Goal: Task Accomplishment & Management: Use online tool/utility

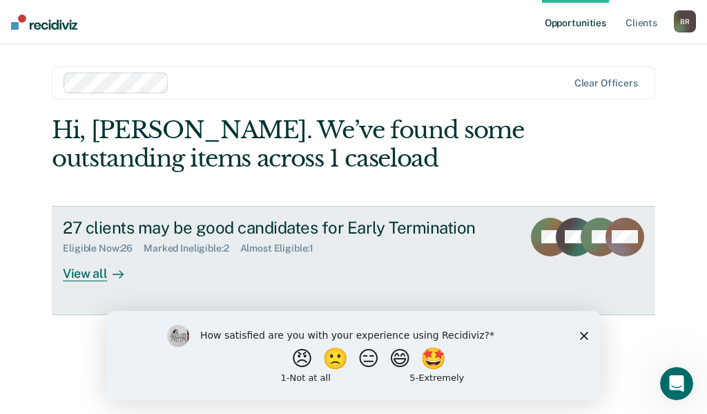
click at [96, 280] on div "View all" at bounding box center [101, 267] width 77 height 27
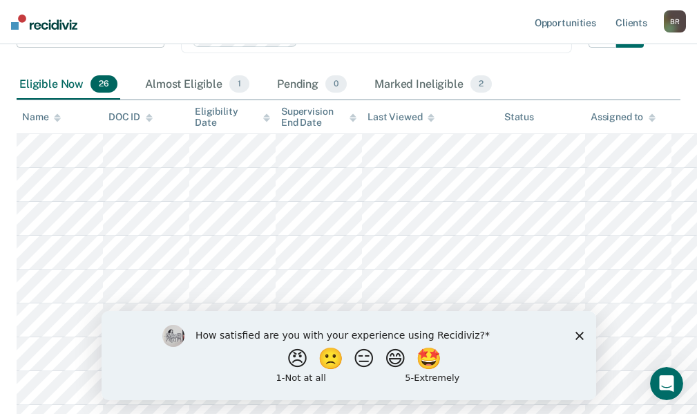
scroll to position [207, 0]
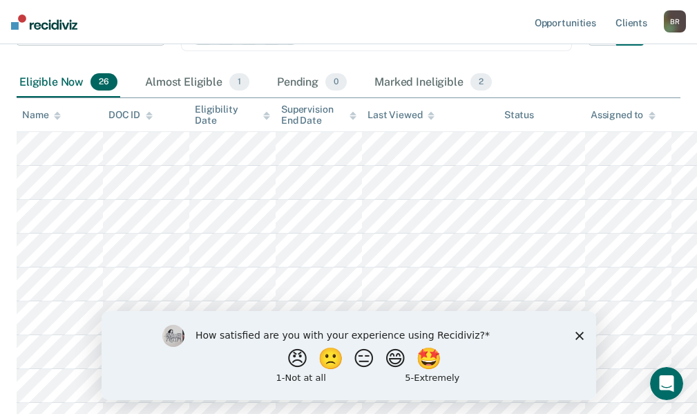
click at [575, 337] on icon "Close survey" at bounding box center [579, 335] width 8 height 8
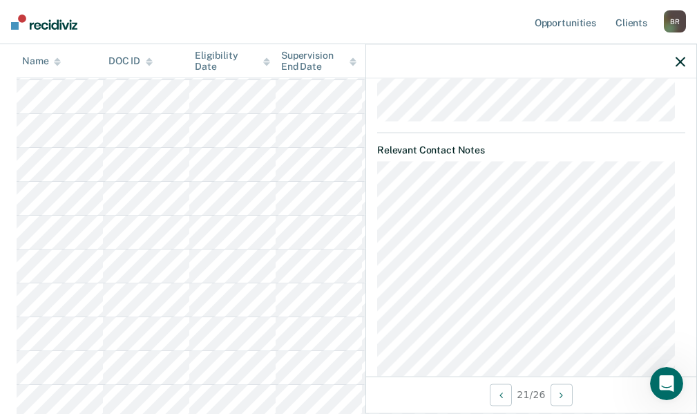
scroll to position [0, 0]
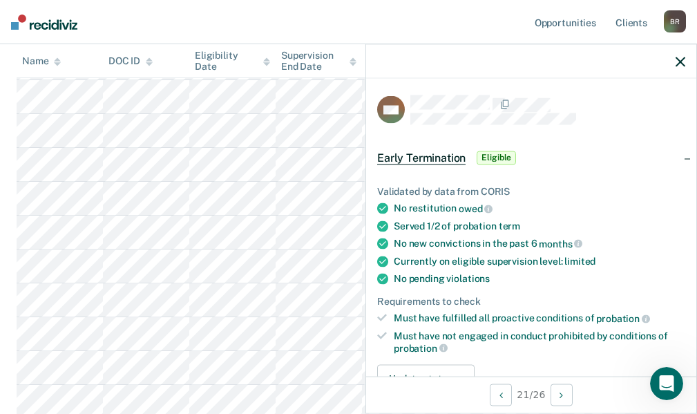
click at [676, 59] on icon "button" at bounding box center [681, 62] width 10 height 10
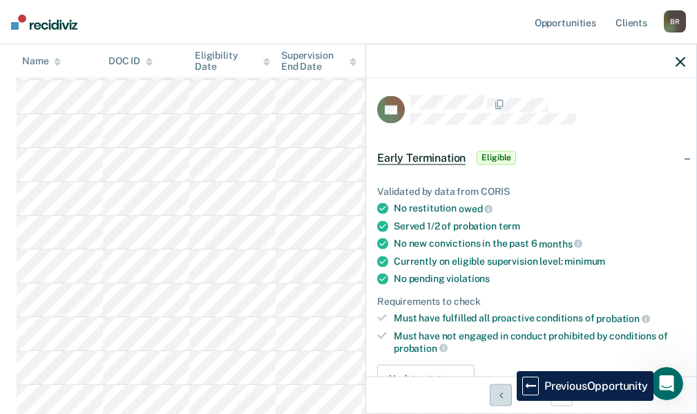
click at [506, 401] on button "Previous Opportunity" at bounding box center [501, 394] width 22 height 22
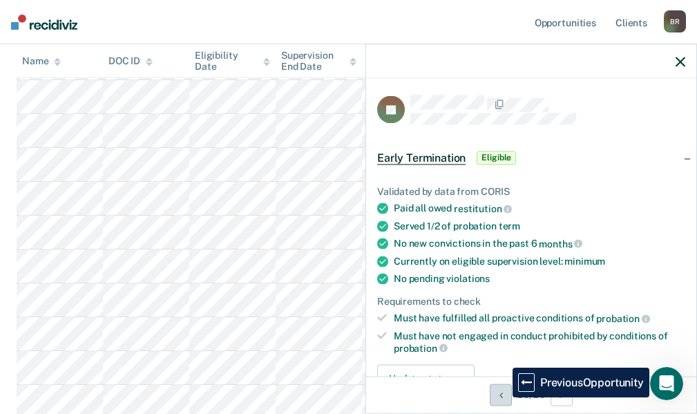
click at [502, 397] on button "Previous Opportunity" at bounding box center [501, 394] width 22 height 22
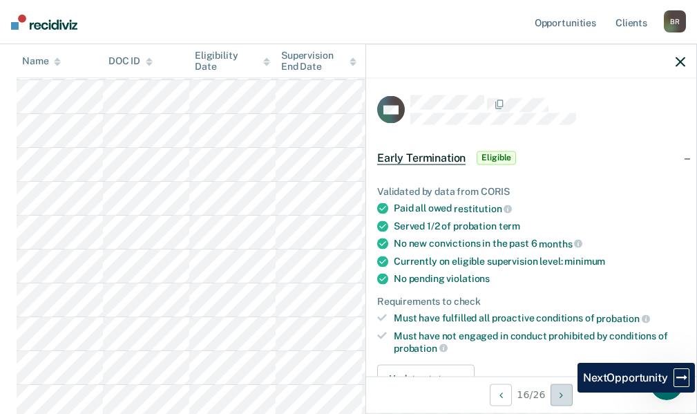
click at [567, 392] on button "Next Opportunity" at bounding box center [561, 394] width 22 height 22
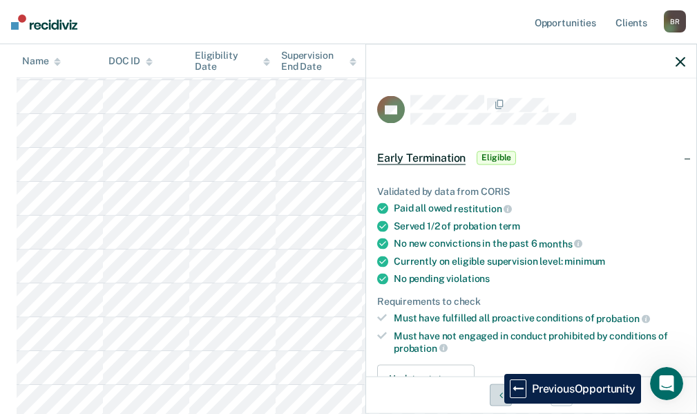
click at [494, 403] on button "Previous Opportunity" at bounding box center [501, 394] width 22 height 22
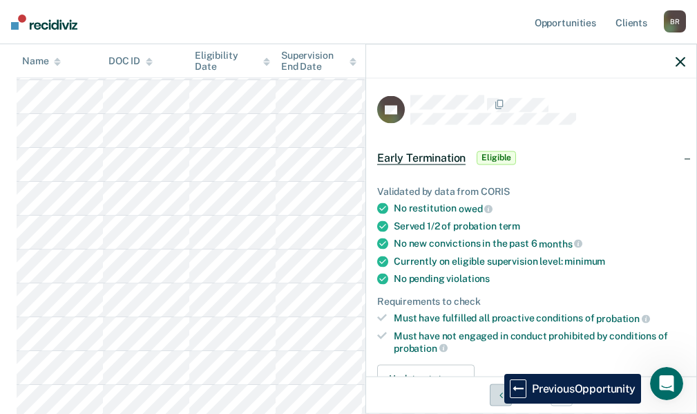
click at [494, 403] on button "Previous Opportunity" at bounding box center [501, 394] width 22 height 22
click at [494, 403] on button "Previous Opportunity" at bounding box center [504, 394] width 22 height 22
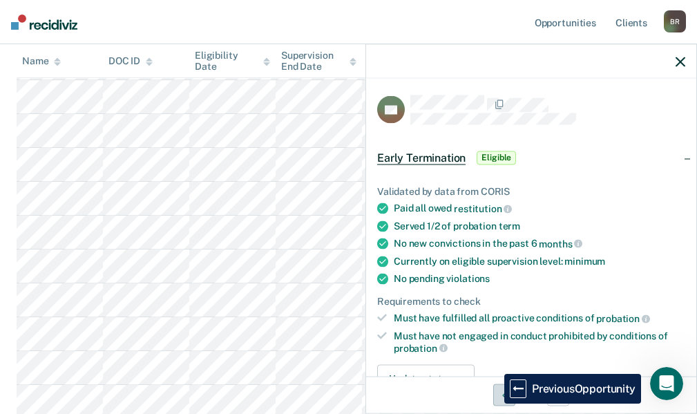
click at [494, 403] on button "Previous Opportunity" at bounding box center [504, 394] width 22 height 22
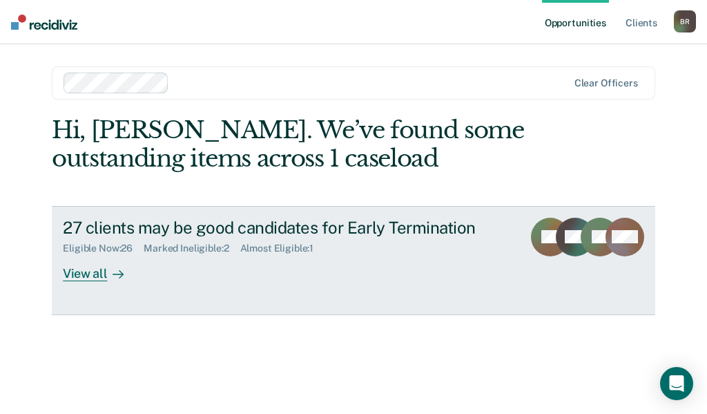
click at [89, 279] on div "View all" at bounding box center [101, 267] width 77 height 27
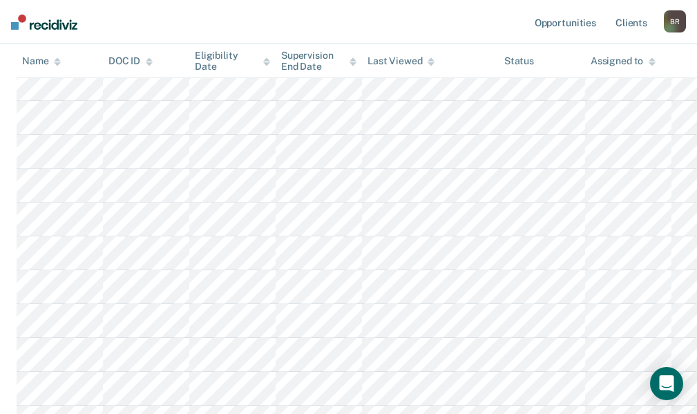
scroll to position [207, 0]
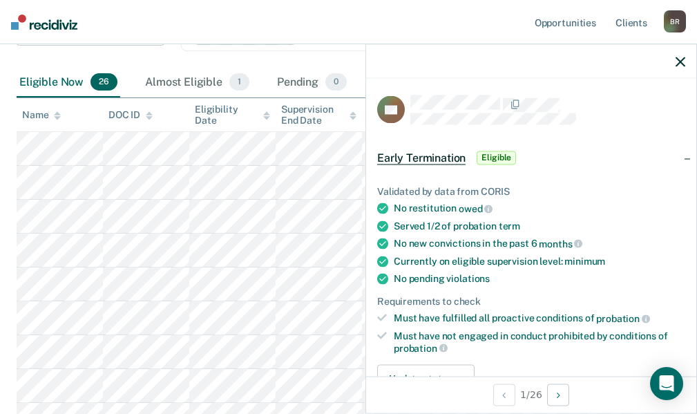
click at [678, 64] on icon "button" at bounding box center [681, 62] width 10 height 10
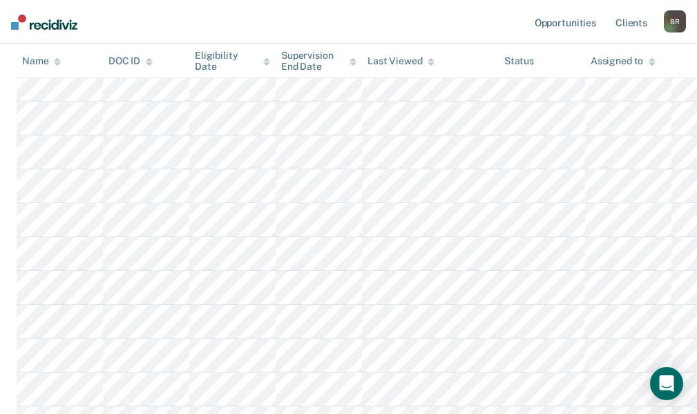
scroll to position [760, 0]
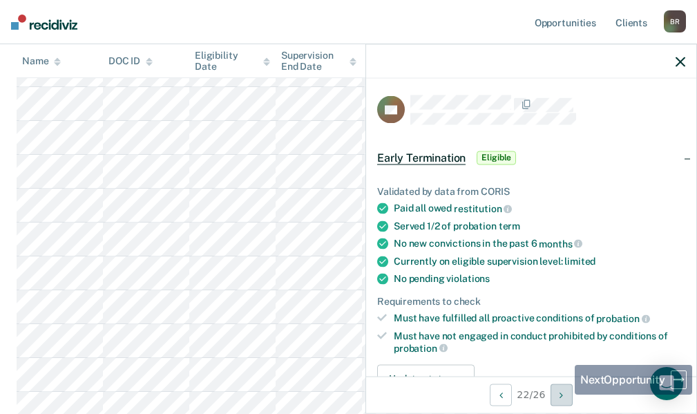
click at [563, 394] on icon "Next Opportunity" at bounding box center [560, 395] width 3 height 10
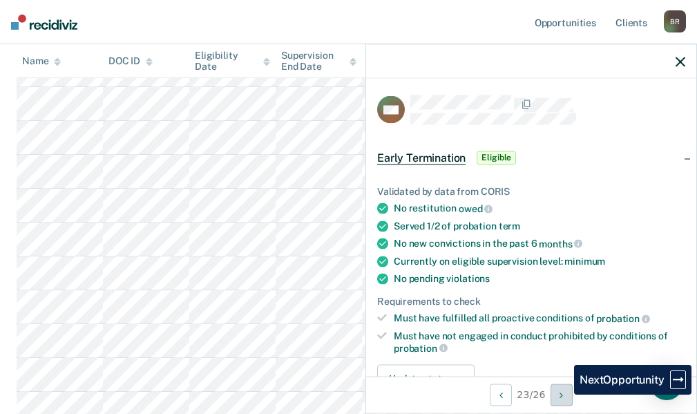
click at [563, 394] on icon "Next Opportunity" at bounding box center [560, 395] width 3 height 10
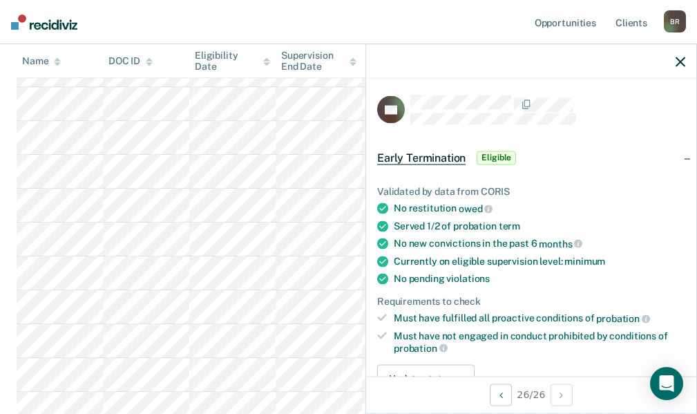
click at [679, 57] on icon "button" at bounding box center [681, 62] width 10 height 10
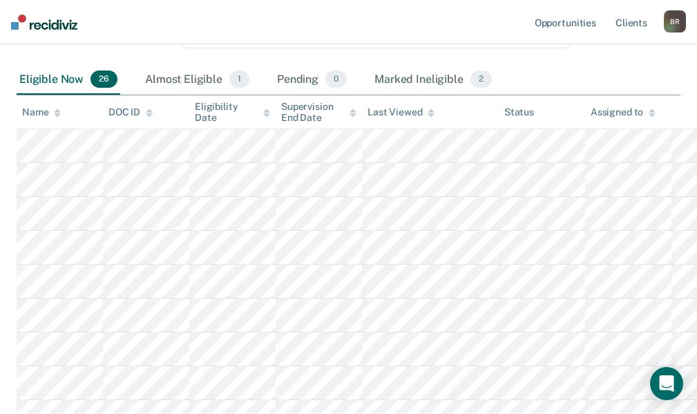
scroll to position [0, 0]
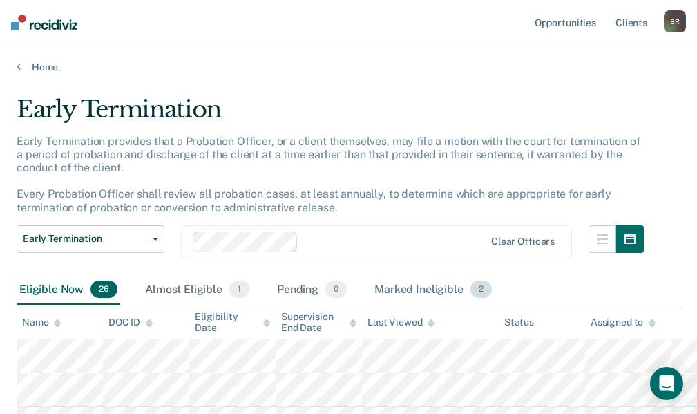
click at [407, 281] on div "Marked Ineligible 2" at bounding box center [433, 290] width 123 height 30
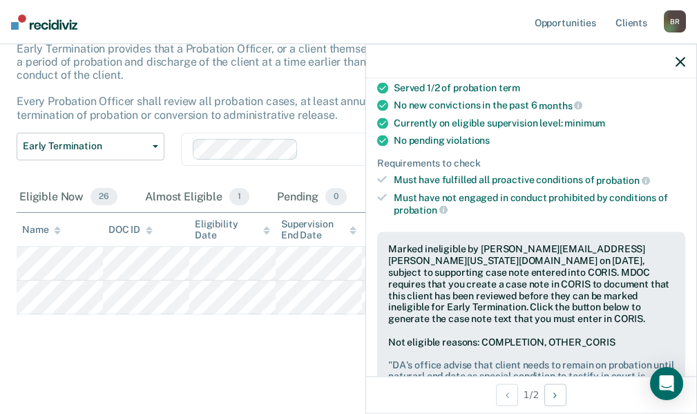
scroll to position [207, 0]
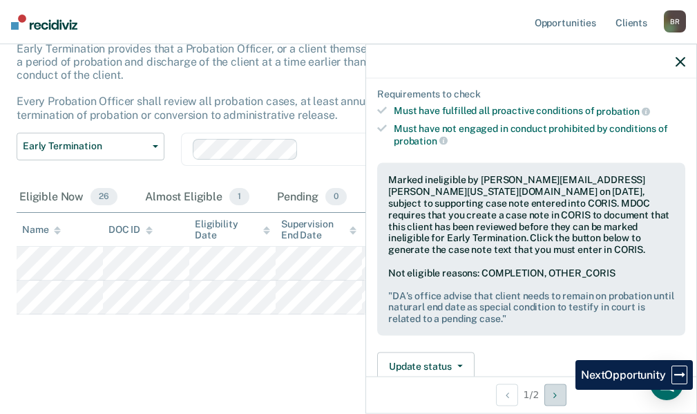
click at [565, 397] on button "Next Opportunity" at bounding box center [555, 394] width 22 height 22
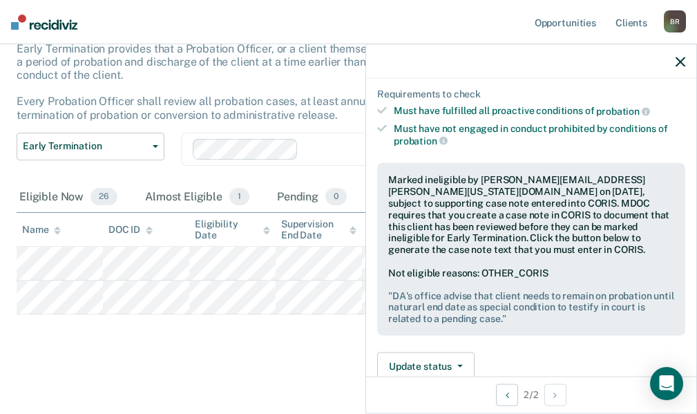
click at [684, 54] on div at bounding box center [531, 61] width 330 height 35
click at [673, 57] on div at bounding box center [531, 61] width 330 height 35
click at [680, 59] on icon "button" at bounding box center [681, 62] width 10 height 10
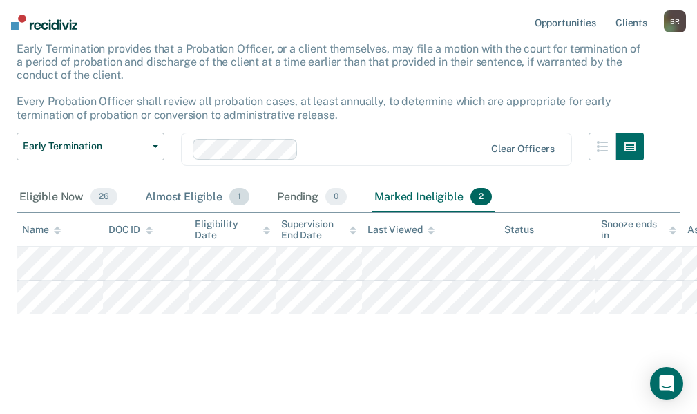
click at [149, 200] on div "Almost Eligible 1" at bounding box center [197, 197] width 110 height 30
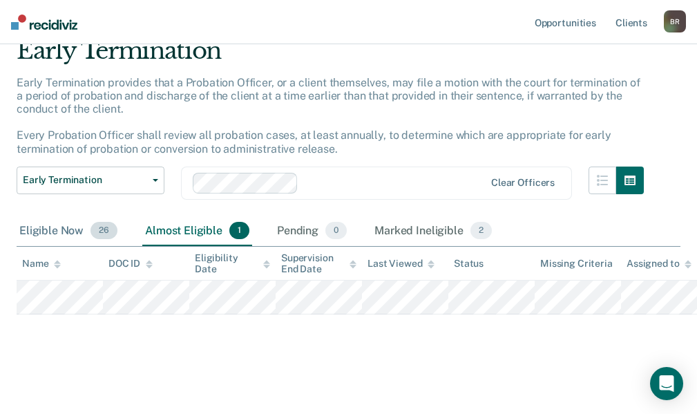
click at [76, 218] on div "Eligible Now 26" at bounding box center [69, 231] width 104 height 30
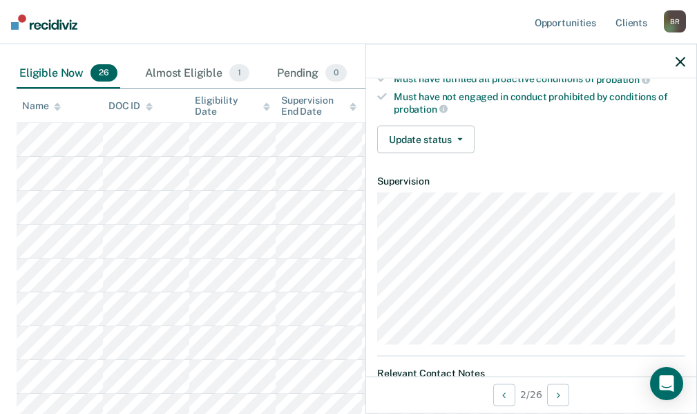
scroll to position [276, 0]
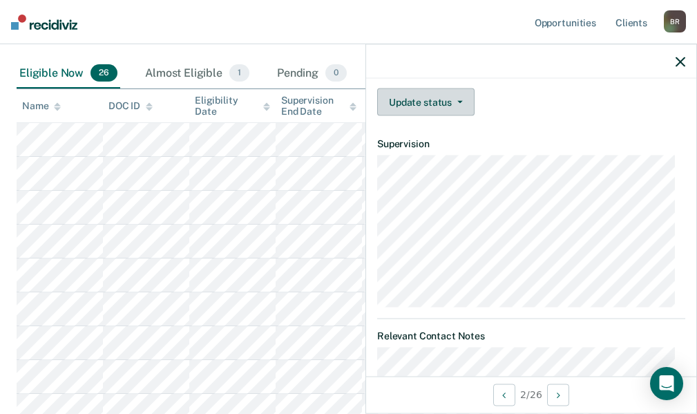
click at [450, 107] on button "Update status" at bounding box center [425, 102] width 97 height 28
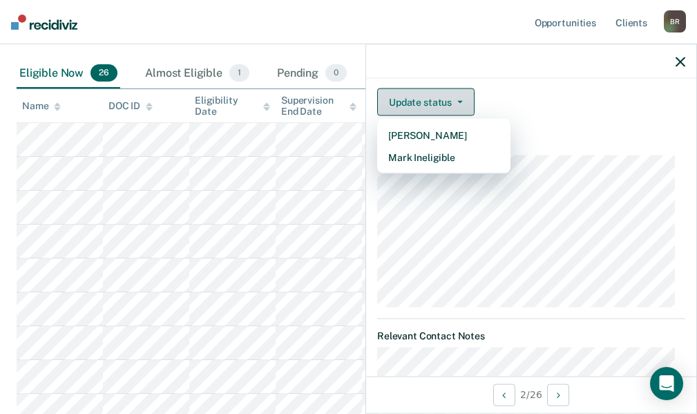
click at [450, 107] on button "Update status" at bounding box center [425, 102] width 97 height 28
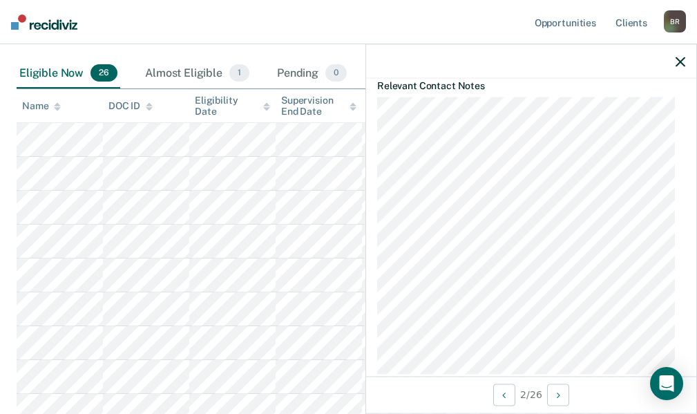
scroll to position [550, 0]
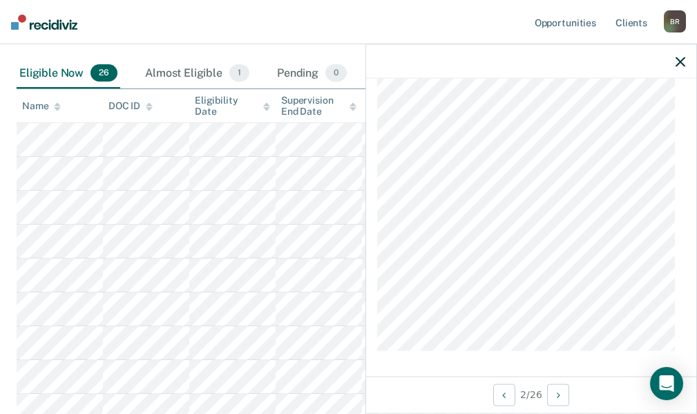
click at [683, 64] on icon "button" at bounding box center [681, 62] width 10 height 10
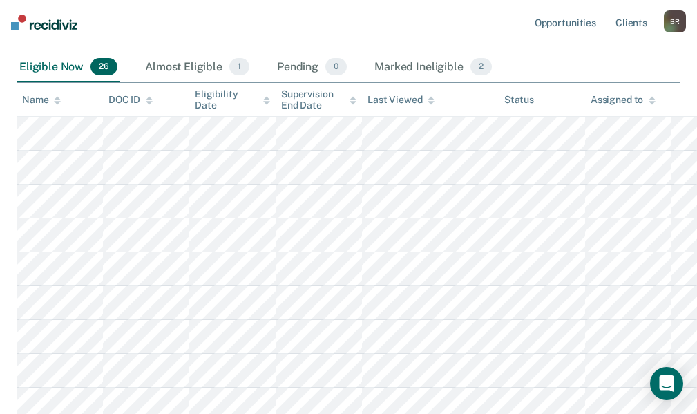
scroll to position [216, 0]
